Goal: Transaction & Acquisition: Obtain resource

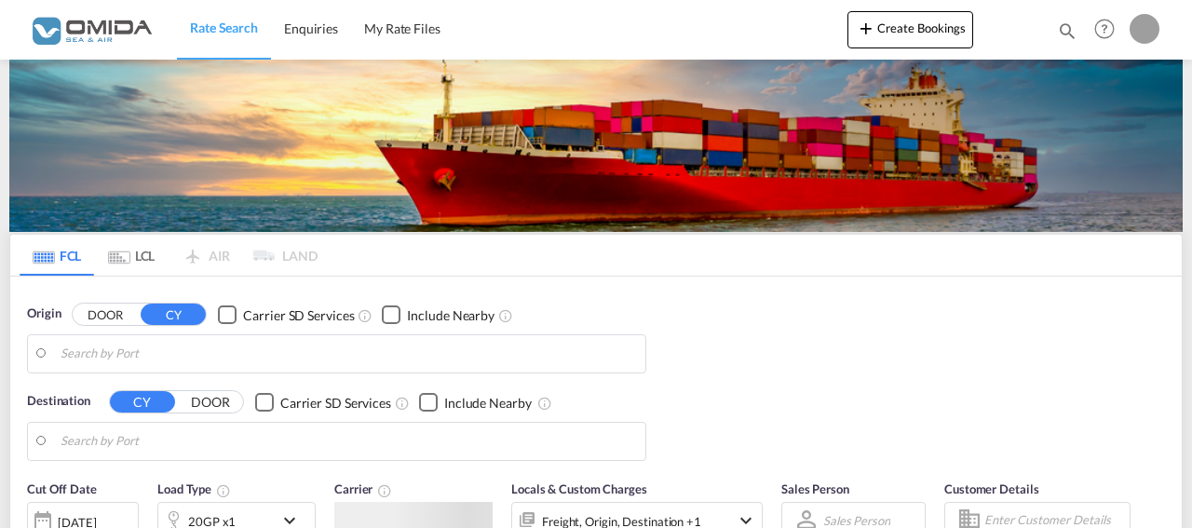
click at [606, 335] on body "Rate Search Enquiries My Rate Files Rate Search Enquiries My Rate Files" at bounding box center [596, 264] width 1192 height 528
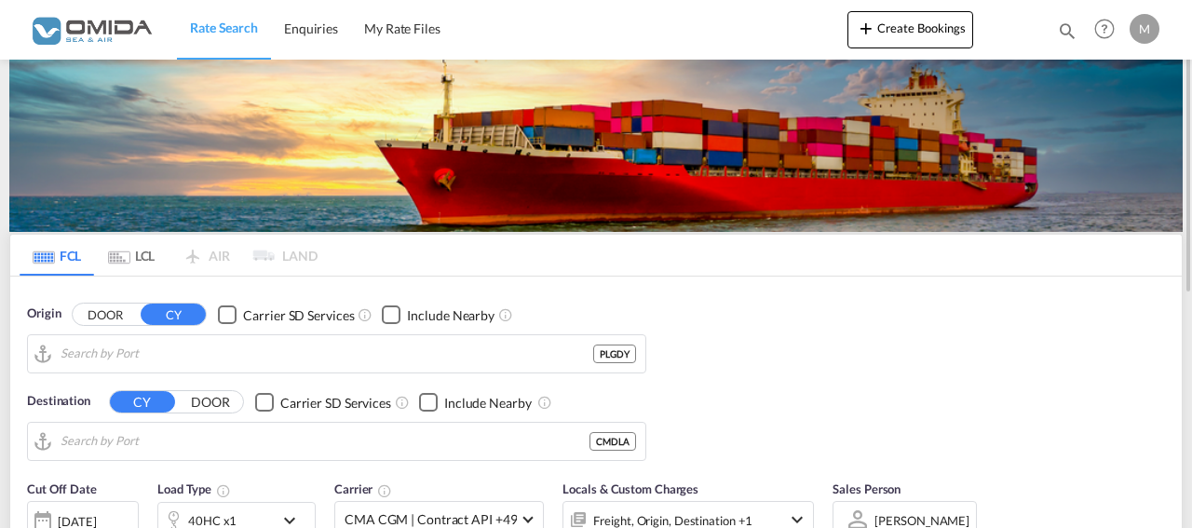
type input "[GEOGRAPHIC_DATA], PLGDY"
type input "Douala, CMDLA"
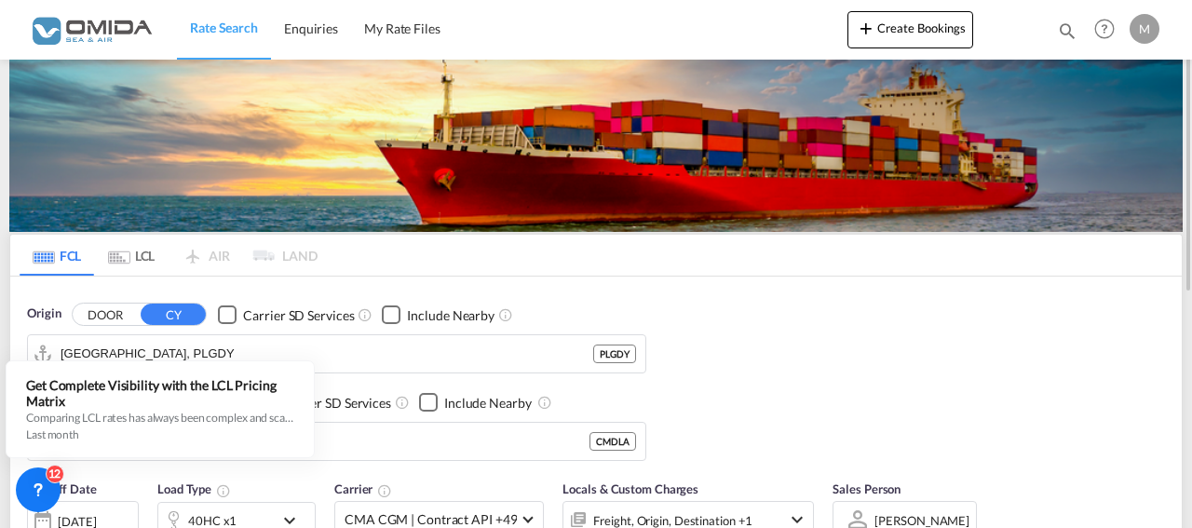
click at [784, 369] on div "Origin DOOR CY Carrier SD Services Include Nearby [GEOGRAPHIC_DATA], PLGDY PLGD…" at bounding box center [595, 373] width 1171 height 194
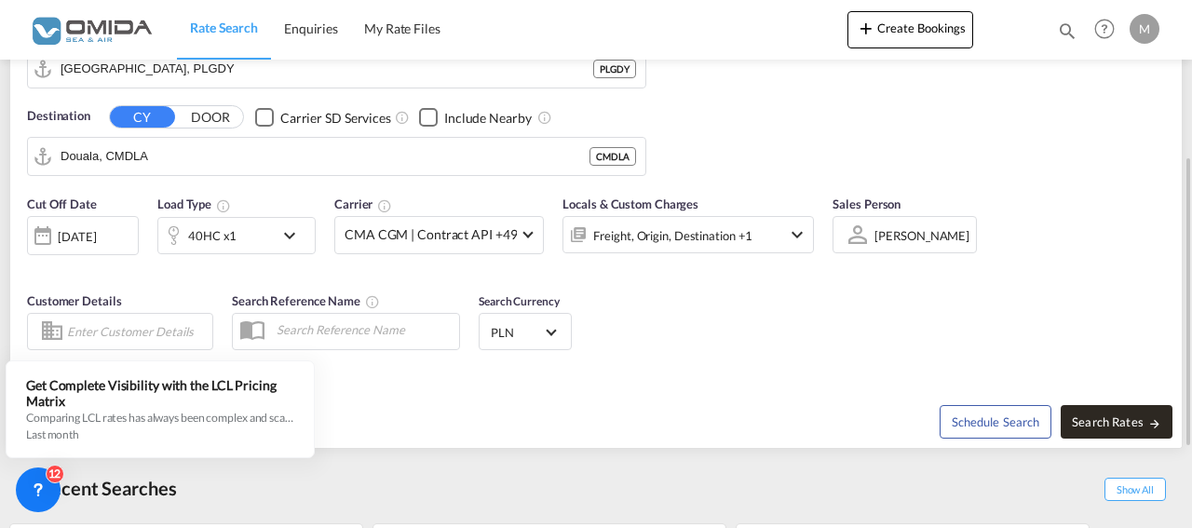
click at [1131, 424] on span "Search Rates" at bounding box center [1116, 421] width 89 height 15
type input "PLGDY to CMDLA / [DATE]"
